Goal: Communication & Community: Answer question/provide support

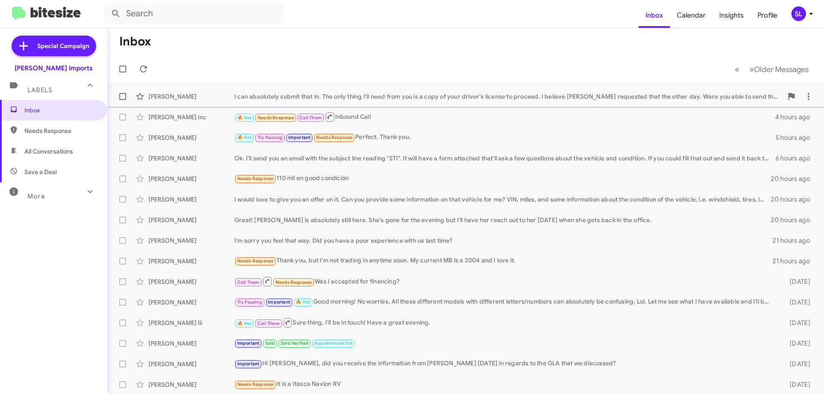
click at [412, 92] on div "I can absolutely submit that in. The only thing I'll need from you is a copy of…" at bounding box center [508, 96] width 548 height 9
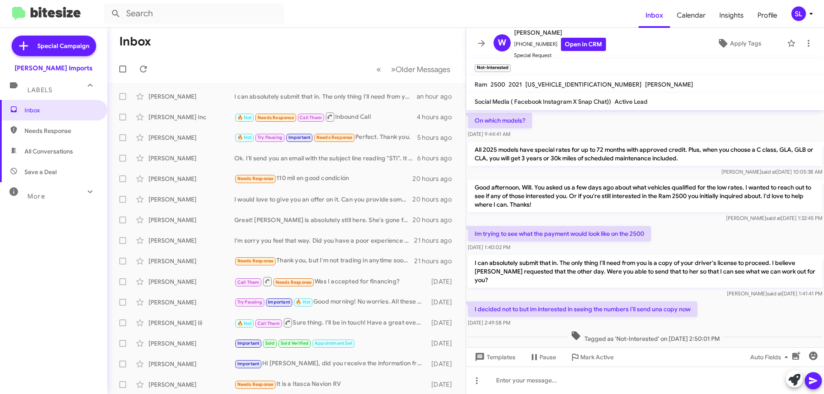
scroll to position [77, 0]
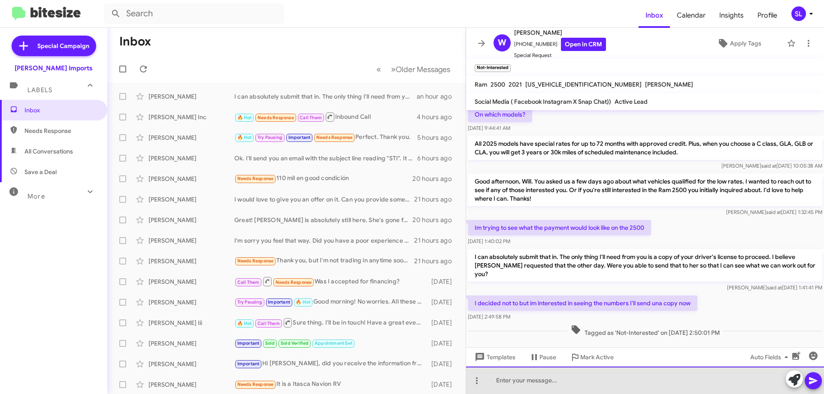
click at [601, 378] on div at bounding box center [645, 380] width 358 height 27
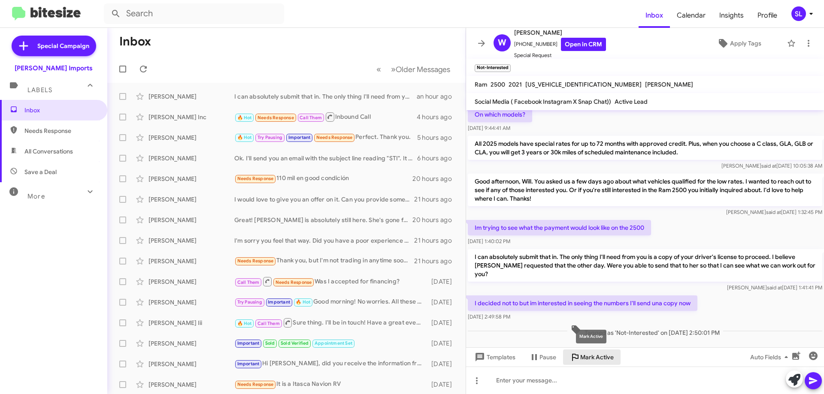
click at [603, 355] on span "Mark Active" at bounding box center [596, 357] width 33 height 15
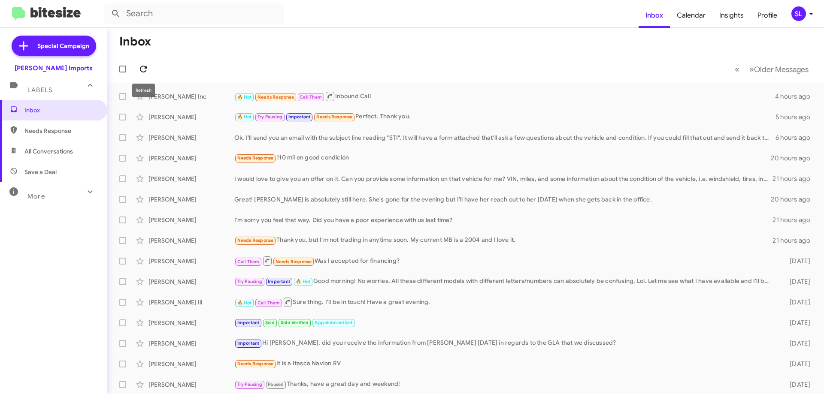
click at [139, 74] on button at bounding box center [143, 68] width 17 height 17
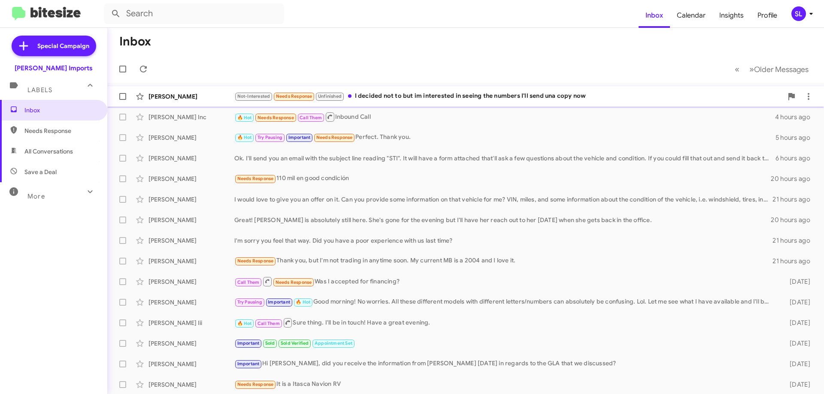
click at [489, 96] on div "Not-Interested Needs Response Unfinished I decided not to but im interested in …" at bounding box center [508, 96] width 548 height 10
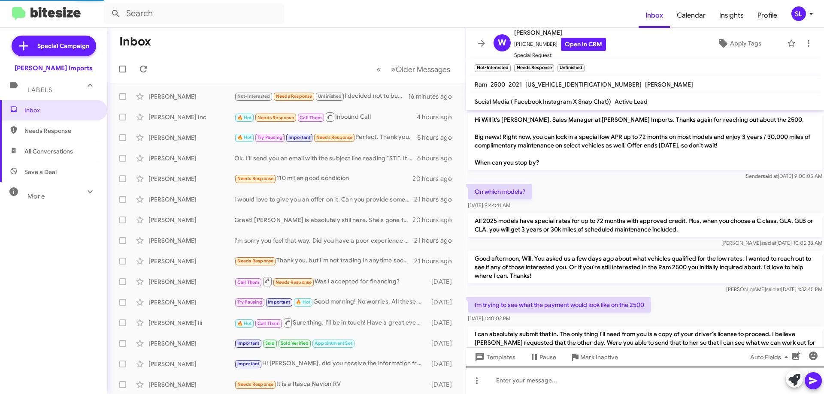
scroll to position [78, 0]
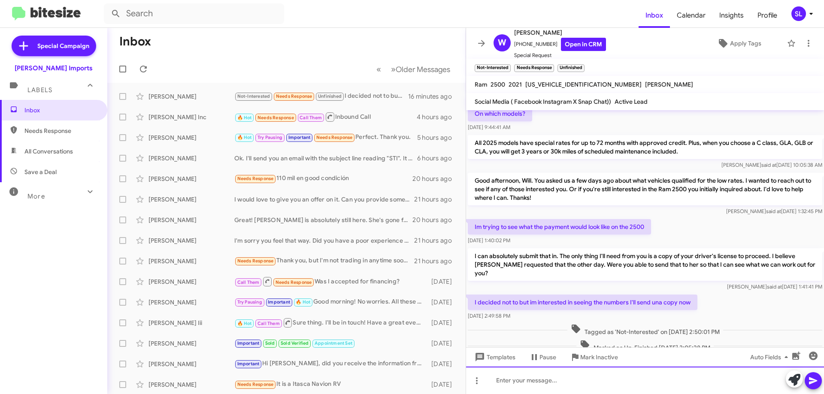
click at [598, 381] on div at bounding box center [645, 380] width 358 height 27
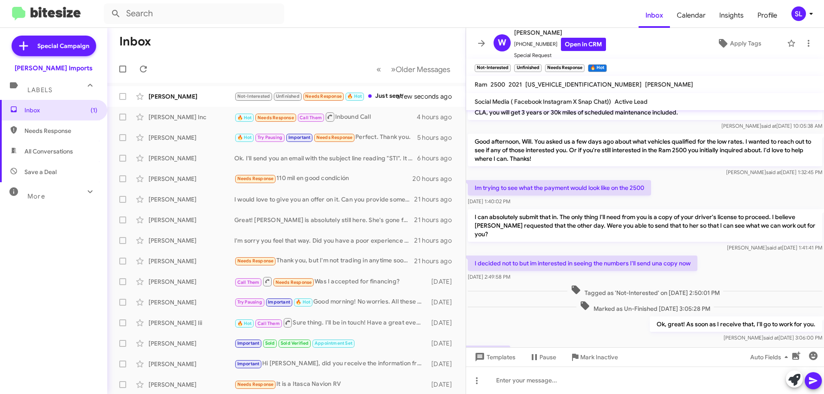
scroll to position [158, 0]
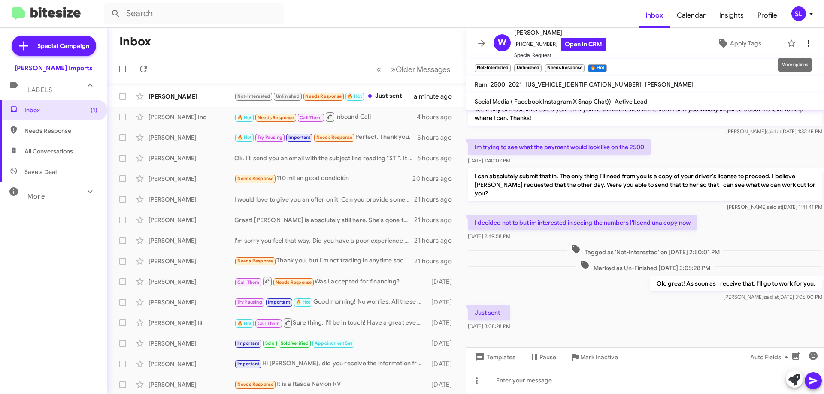
click at [803, 45] on icon at bounding box center [808, 43] width 10 height 10
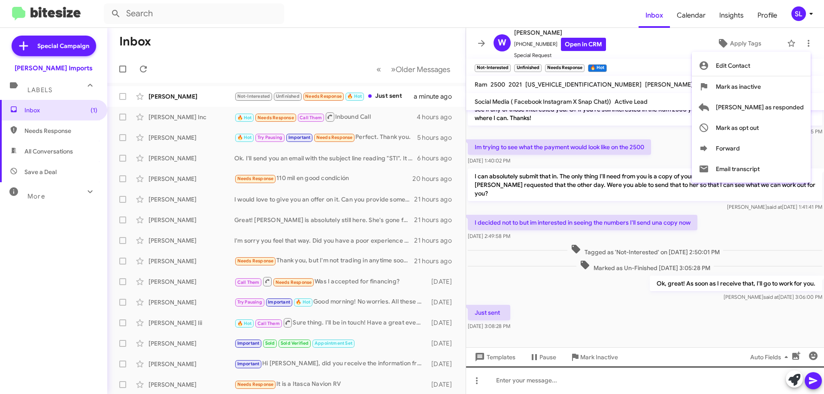
click at [568, 372] on div at bounding box center [412, 197] width 824 height 394
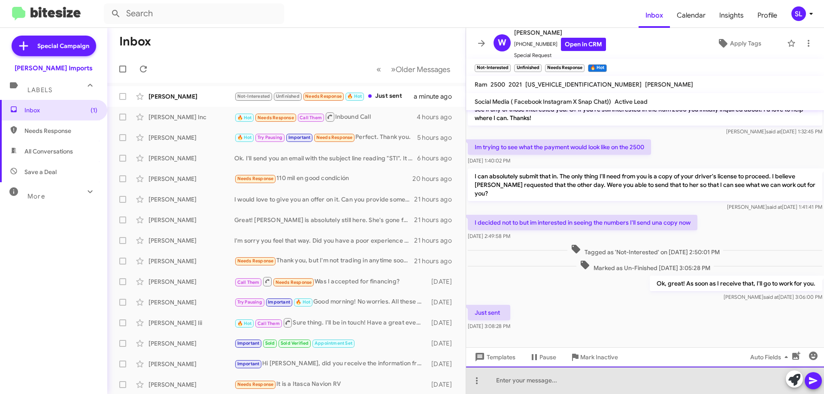
click at [542, 382] on div at bounding box center [645, 380] width 358 height 27
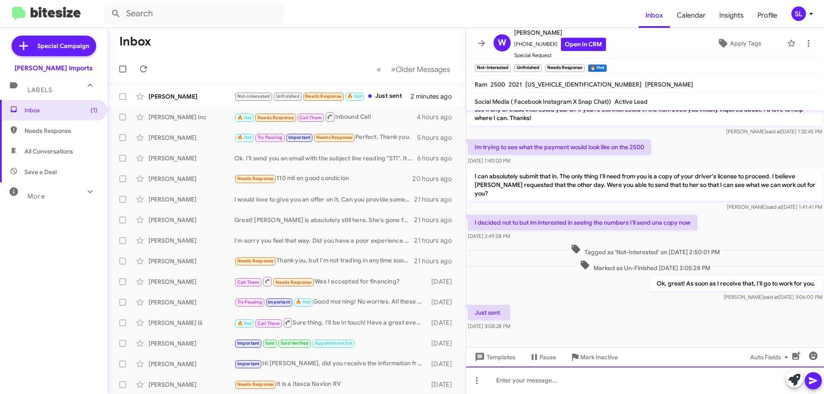
click at [554, 383] on div at bounding box center [645, 380] width 358 height 27
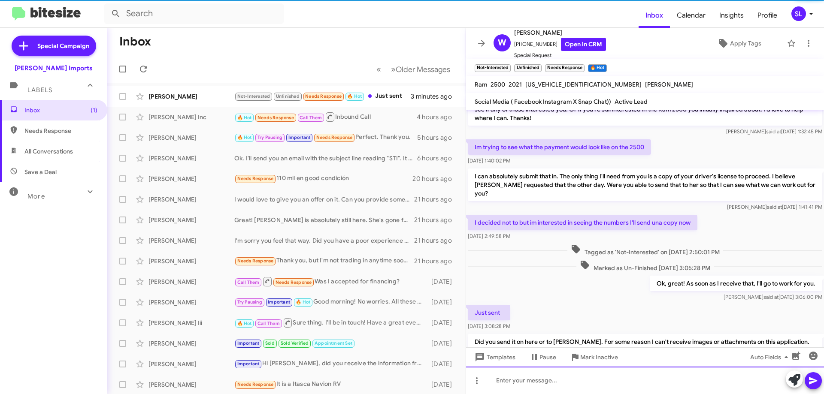
scroll to position [0, 0]
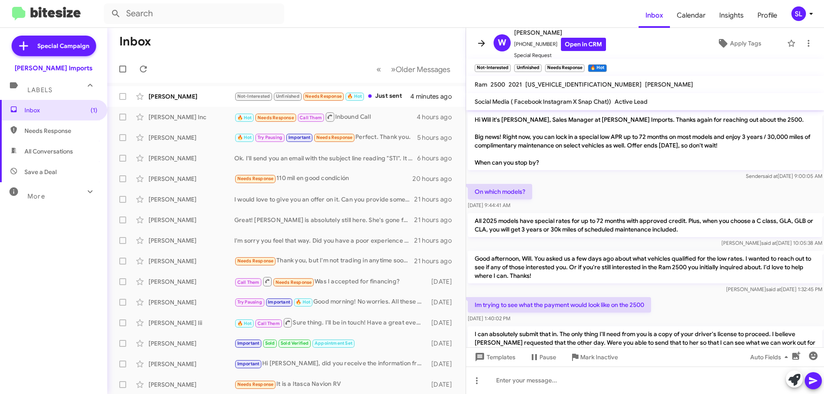
click at [481, 42] on icon at bounding box center [481, 43] width 10 height 10
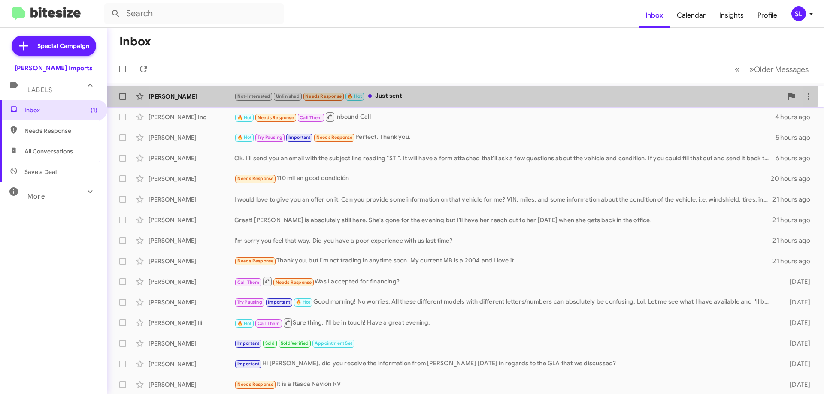
click at [429, 88] on span "[PERSON_NAME] Not-Interested Unfinished Needs Response 🔥 Hot Just sent 4 minute…" at bounding box center [465, 96] width 716 height 21
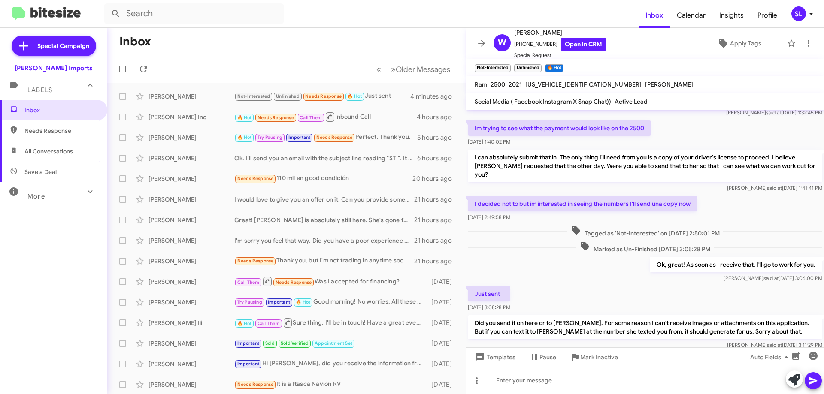
scroll to position [198, 0]
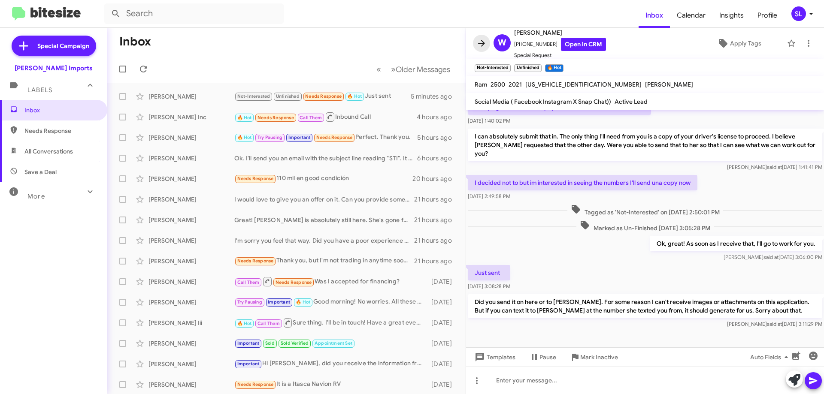
click at [480, 45] on icon at bounding box center [481, 43] width 10 height 10
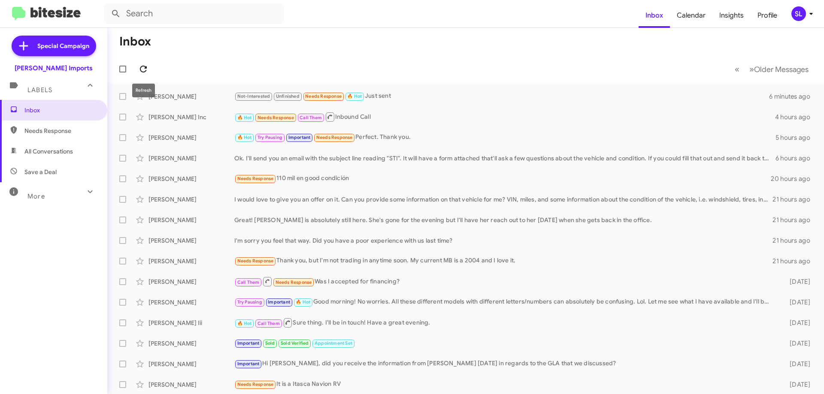
click at [136, 72] on span at bounding box center [143, 69] width 17 height 10
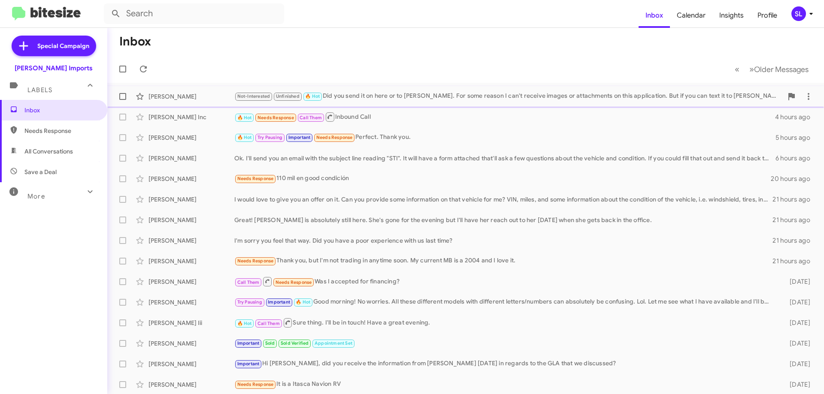
click at [467, 96] on div "Not-Interested Unfinished 🔥 Hot Did you send it on here or to [PERSON_NAME]. Fo…" at bounding box center [508, 96] width 548 height 10
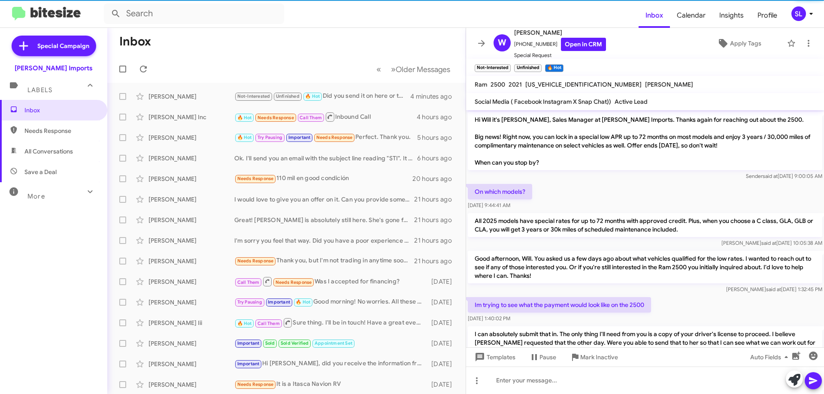
scroll to position [198, 0]
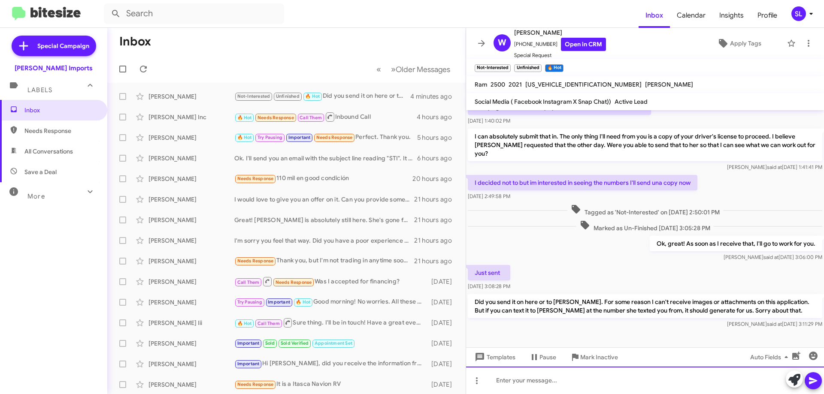
click at [546, 381] on div at bounding box center [645, 380] width 358 height 27
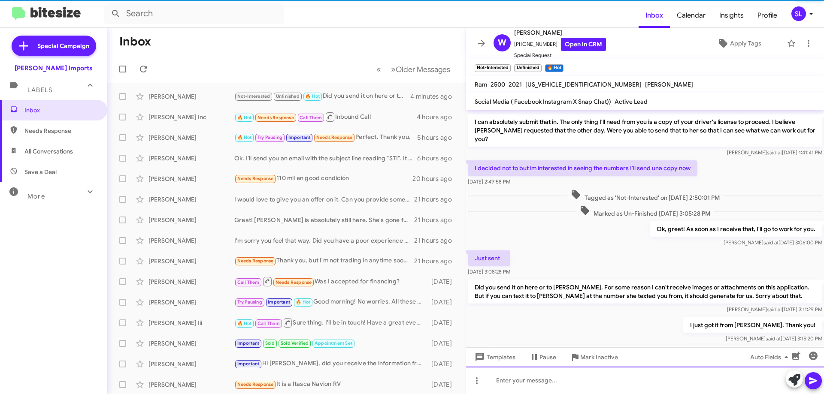
scroll to position [260, 0]
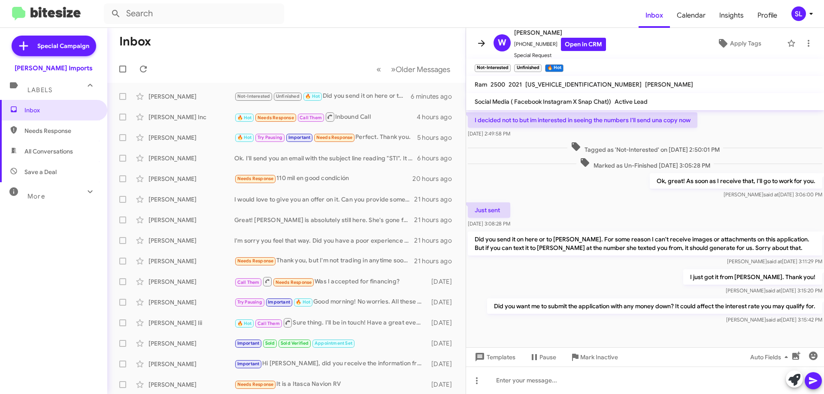
click at [482, 42] on icon at bounding box center [481, 43] width 10 height 10
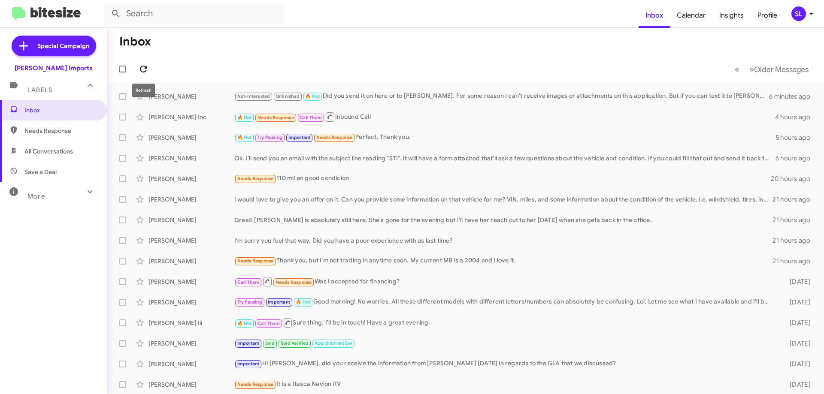
click at [151, 68] on mat-toolbar-row "« Previous » Next Older Messages" at bounding box center [465, 68] width 716 height 27
click at [147, 69] on icon at bounding box center [143, 69] width 10 height 10
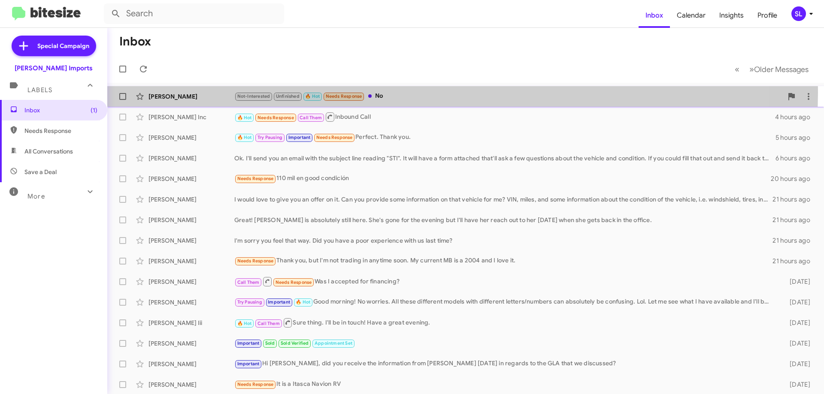
click at [411, 92] on div "Not-Interested Unfinished 🔥 Hot Needs Response No" at bounding box center [508, 96] width 548 height 10
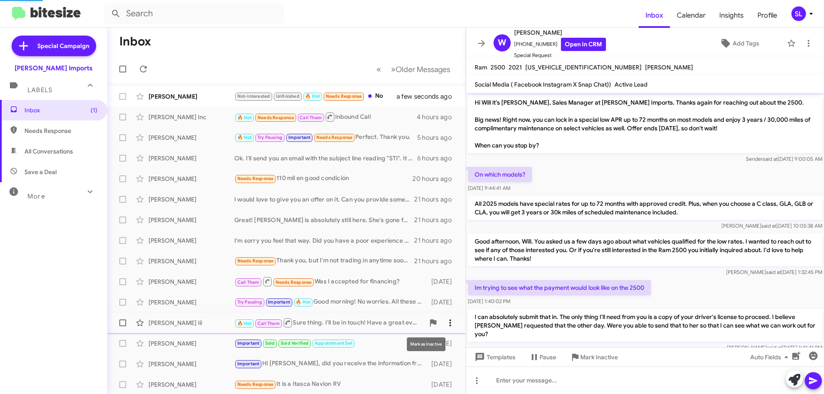
scroll to position [275, 0]
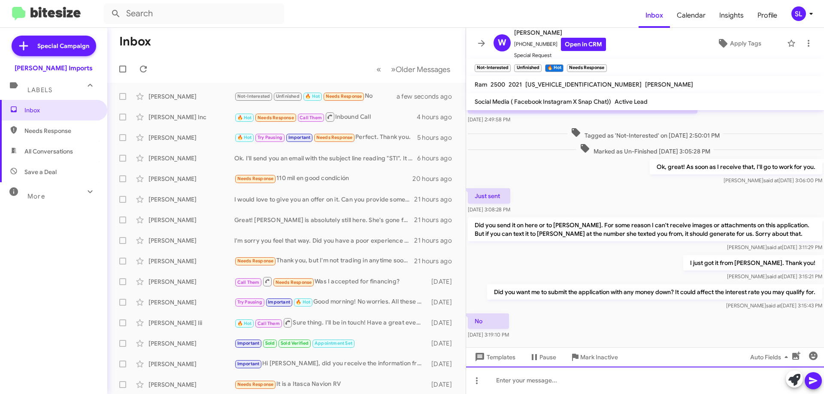
click at [531, 382] on div at bounding box center [645, 380] width 358 height 27
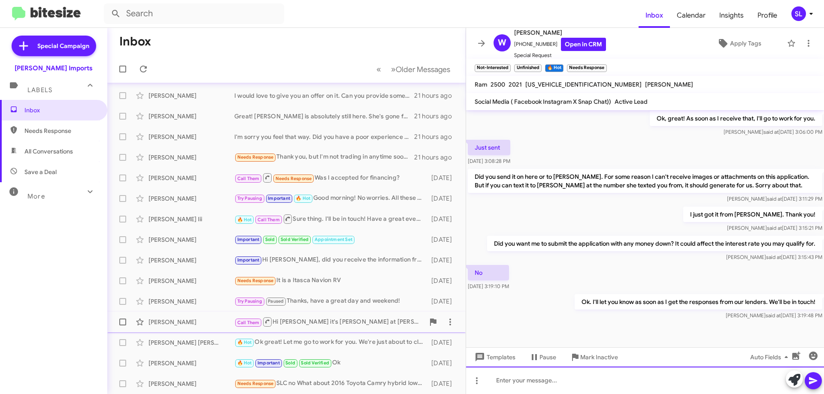
scroll to position [0, 0]
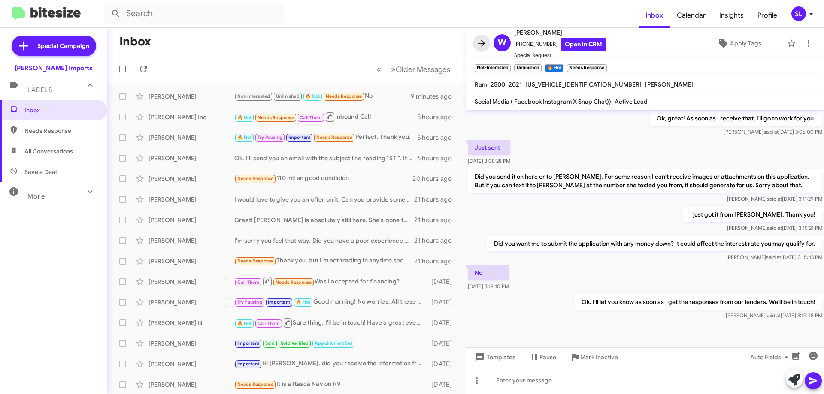
click at [482, 48] on icon at bounding box center [481, 43] width 10 height 10
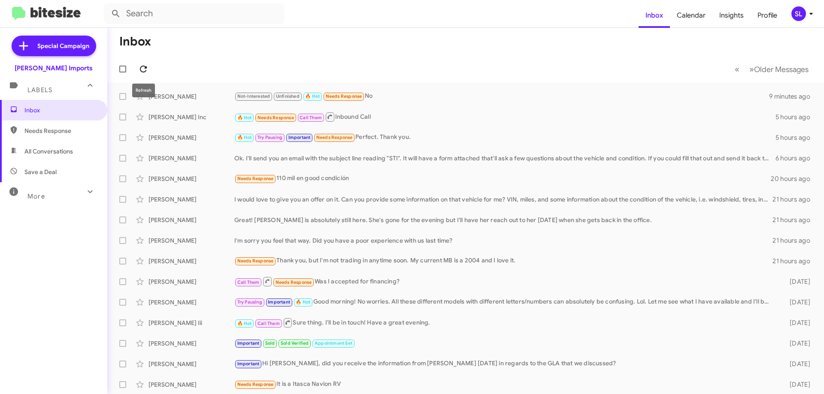
click at [147, 72] on icon at bounding box center [143, 69] width 10 height 10
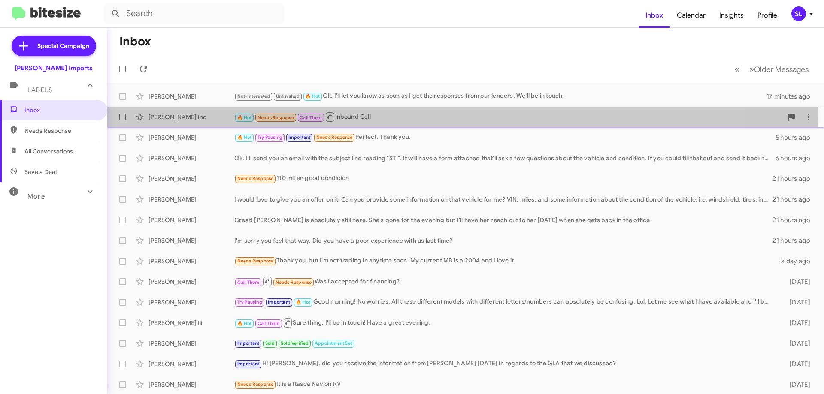
click at [399, 114] on div "🔥 Hot Needs Response Call Them Inbound Call" at bounding box center [508, 117] width 548 height 11
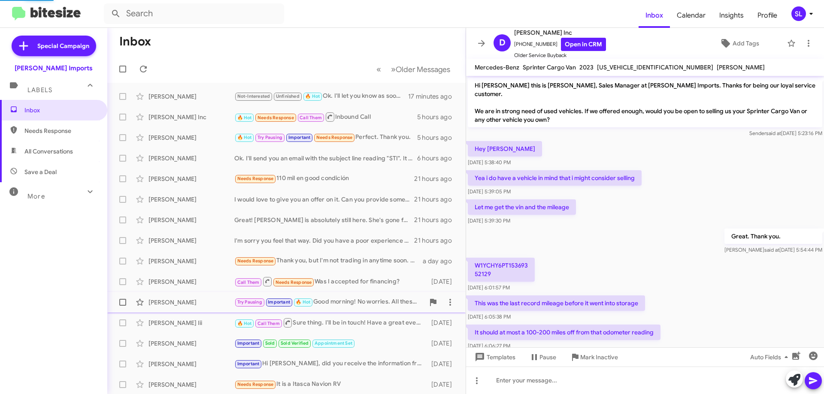
scroll to position [165, 0]
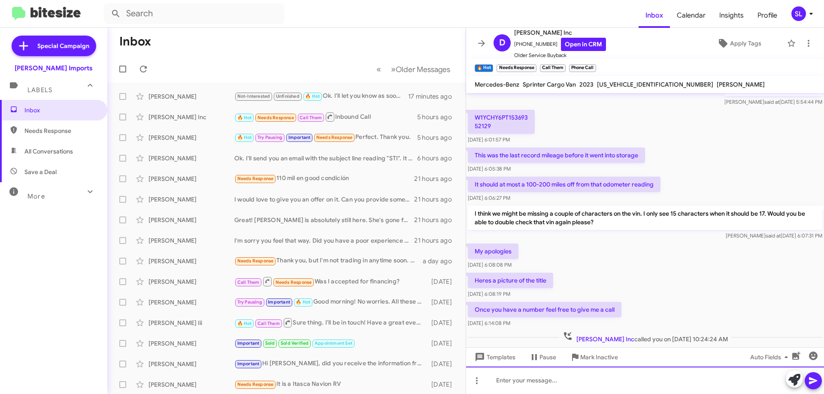
click at [528, 378] on div at bounding box center [645, 380] width 358 height 27
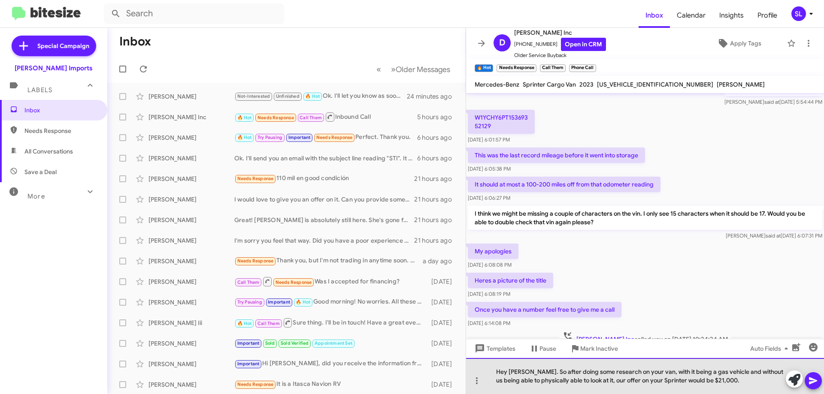
click at [734, 382] on div "Hey [PERSON_NAME]. So after doing some research on your van, with it being a ga…" at bounding box center [645, 376] width 358 height 36
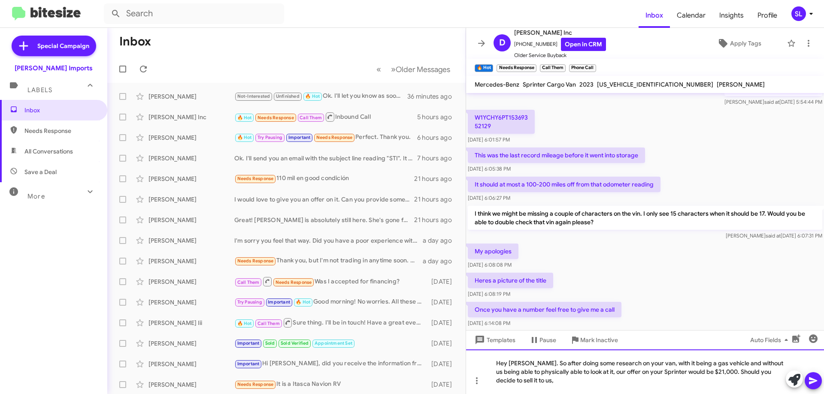
click at [571, 386] on div "Hey [PERSON_NAME]. So after doing some research on your van, with it being a ga…" at bounding box center [645, 372] width 358 height 45
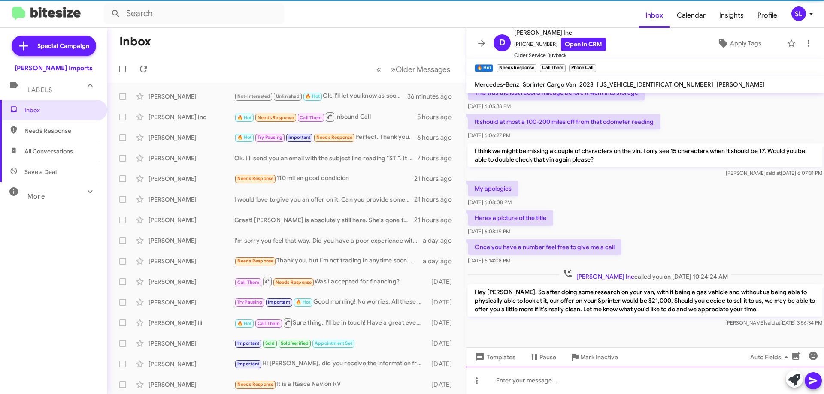
scroll to position [231, 0]
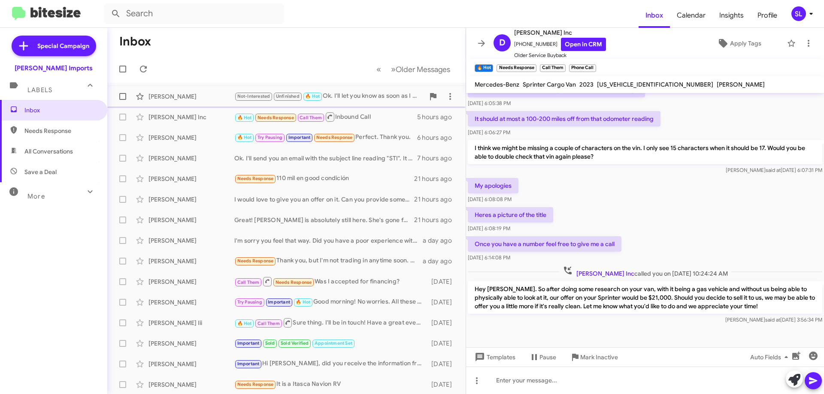
click at [349, 92] on div "Not-Interested Unfinished 🔥 Hot Ok. I'll let you know as soon as I get the resp…" at bounding box center [329, 96] width 190 height 10
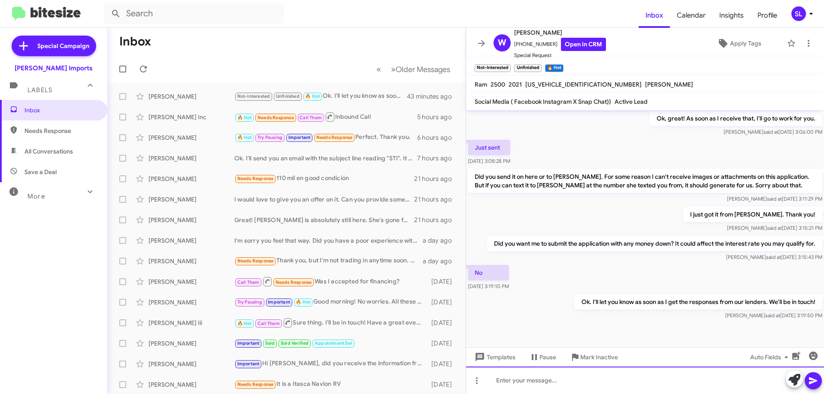
click at [580, 384] on div at bounding box center [645, 380] width 358 height 27
